Goal: Download file/media

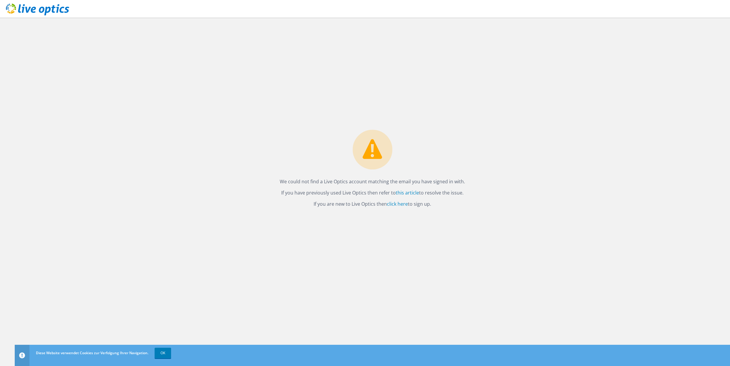
click at [39, 6] on icon at bounding box center [37, 10] width 63 height 12
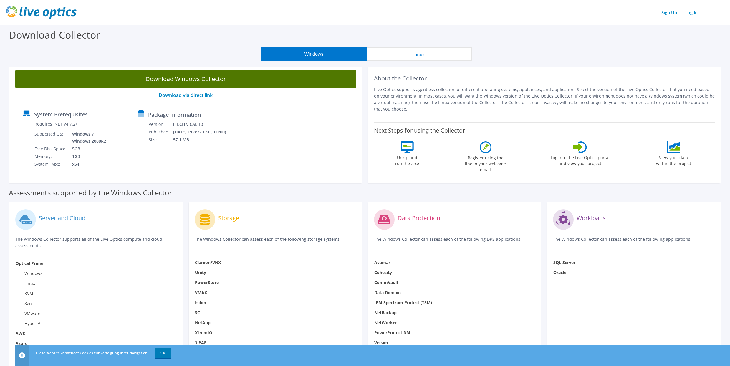
click at [186, 87] on link "Download Windows Collector" at bounding box center [185, 79] width 341 height 18
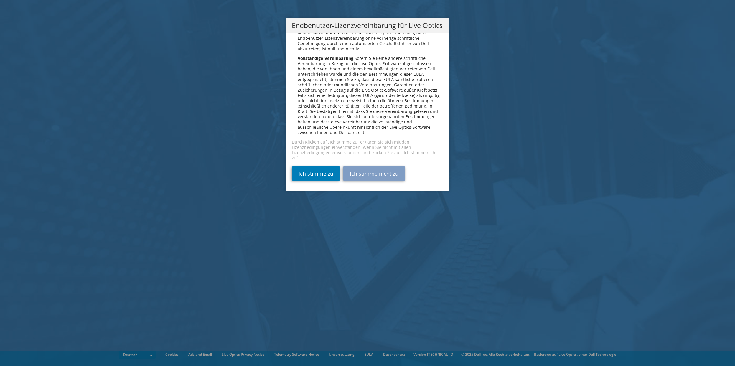
scroll to position [2896, 0]
click at [319, 169] on link "Ich stimme zu" at bounding box center [316, 173] width 48 height 14
